Goal: Information Seeking & Learning: Understand process/instructions

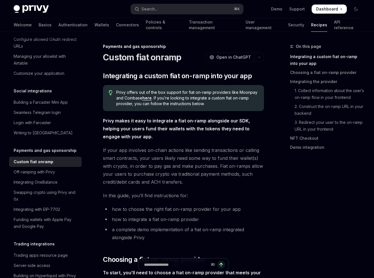
click at [151, 99] on link "here" at bounding box center [146, 98] width 9 height 5
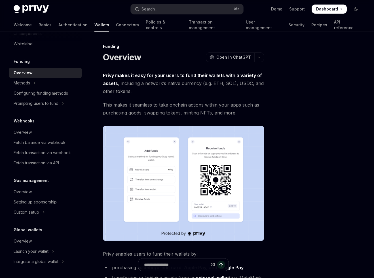
scroll to position [209, 0]
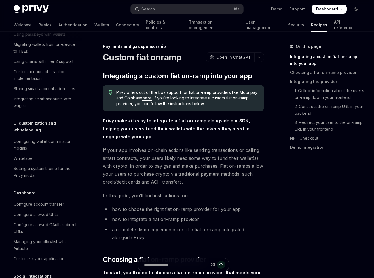
scroll to position [394, 0]
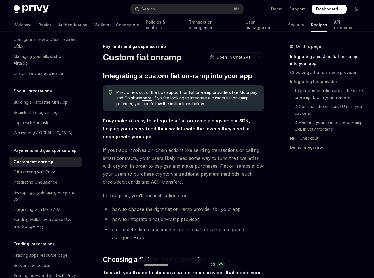
click at [151, 99] on link "here" at bounding box center [146, 98] width 9 height 5
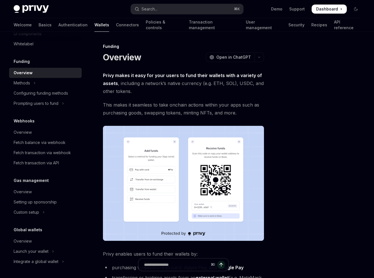
click at [184, 80] on span "Privy makes it easy for your users to fund their wallets with a variety of asse…" at bounding box center [183, 83] width 161 height 24
click at [185, 80] on span "Privy makes it easy for your users to fund their wallets with a variety of asse…" at bounding box center [183, 83] width 161 height 24
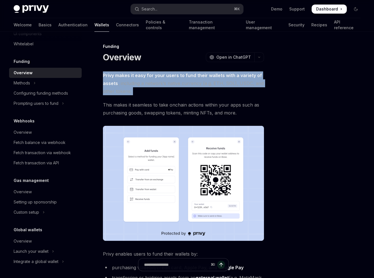
click at [185, 80] on span "Privy makes it easy for your users to fund their wallets with a variety of asse…" at bounding box center [183, 83] width 161 height 24
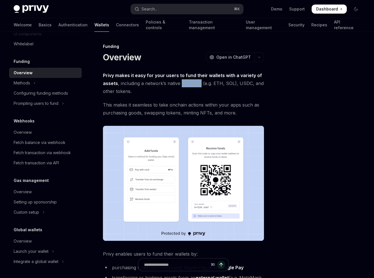
click at [185, 80] on span "Privy makes it easy for your users to fund their wallets with a variety of asse…" at bounding box center [183, 83] width 161 height 24
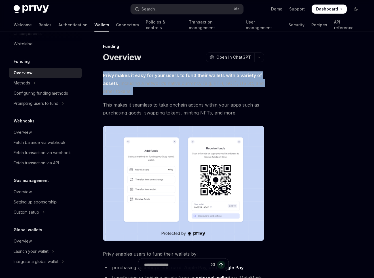
click at [185, 80] on span "Privy makes it easy for your users to fund their wallets with a variety of asse…" at bounding box center [183, 83] width 161 height 24
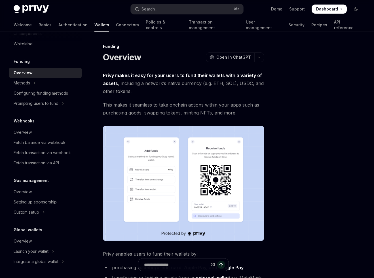
click at [180, 101] on span "This makes it seamless to take onchain actions within your apps such as purchas…" at bounding box center [183, 109] width 161 height 16
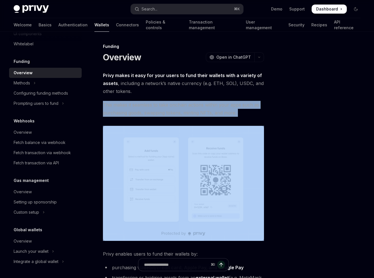
click at [180, 101] on span "This makes it seamless to take onchain actions within your apps such as purchas…" at bounding box center [183, 109] width 161 height 16
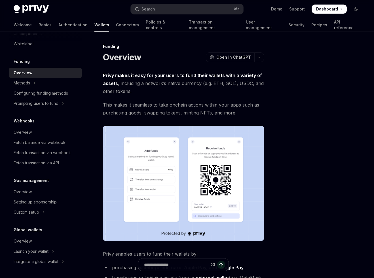
click at [182, 84] on span "Privy makes it easy for your users to fund their wallets with a variety of asse…" at bounding box center [183, 83] width 161 height 24
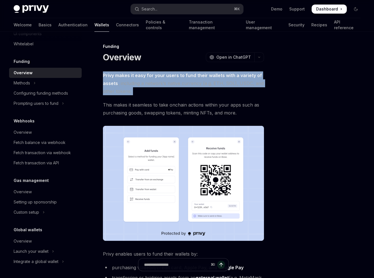
click at [182, 84] on span "Privy makes it easy for your users to fund their wallets with a variety of asse…" at bounding box center [183, 83] width 161 height 24
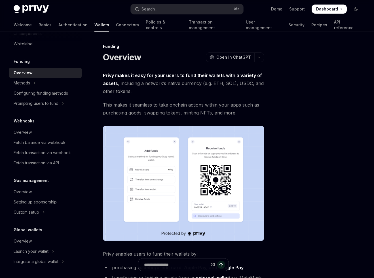
click at [178, 109] on span "This makes it seamless to take onchain actions within your apps such as purchas…" at bounding box center [183, 109] width 161 height 16
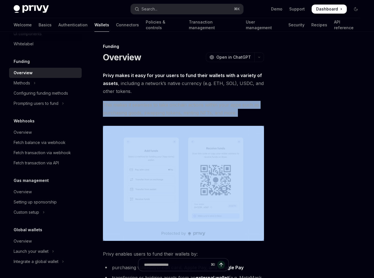
click at [178, 109] on span "This makes it seamless to take onchain actions within your apps such as purchas…" at bounding box center [183, 109] width 161 height 16
click at [177, 107] on span "This makes it seamless to take onchain actions within your apps such as purchas…" at bounding box center [183, 109] width 161 height 16
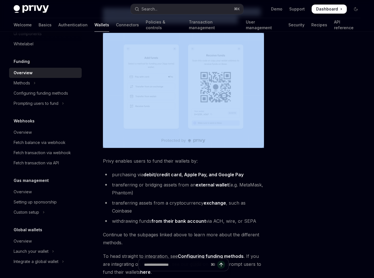
scroll to position [102, 0]
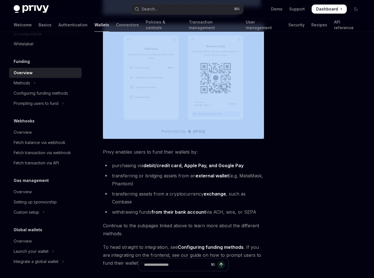
click at [169, 164] on strong "debit/credit card, Apple Pay, and Google Pay" at bounding box center [193, 166] width 100 height 6
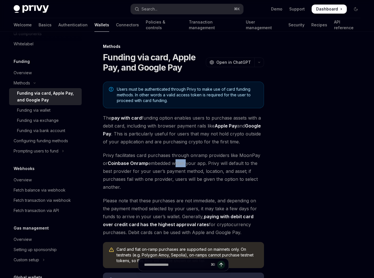
click at [169, 164] on span "Privy facilitates card purchases through onramp providers like MoonPay or Coinb…" at bounding box center [183, 171] width 161 height 40
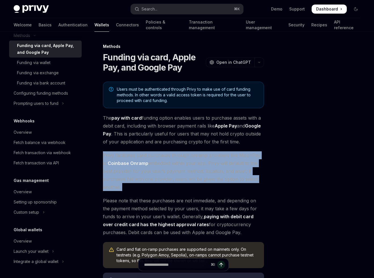
click at [169, 164] on span "Privy facilitates card purchases through onramp providers like MoonPay or Coinb…" at bounding box center [183, 171] width 161 height 40
type textarea "*"
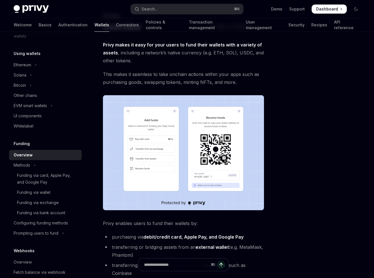
scroll to position [31, 0]
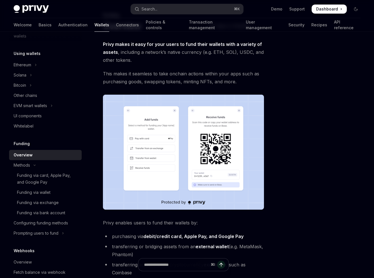
click at [150, 163] on img at bounding box center [183, 152] width 161 height 115
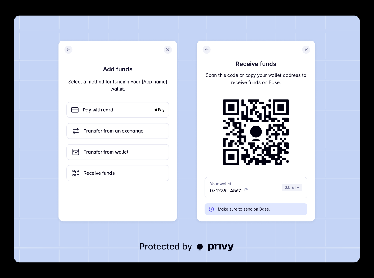
click at [149, 163] on img at bounding box center [187, 139] width 346 height 247
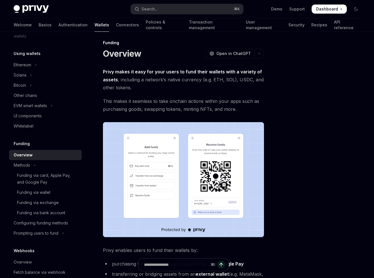
scroll to position [0, 0]
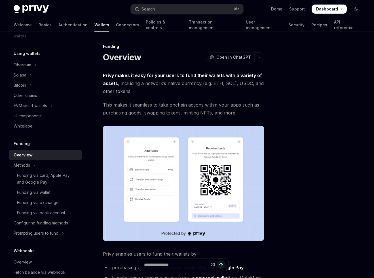
click at [340, 9] on span at bounding box center [329, 9] width 35 height 9
